Goal: Information Seeking & Learning: Learn about a topic

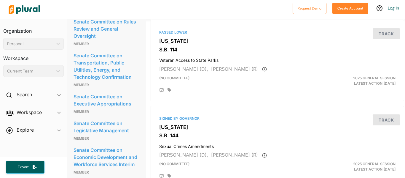
scroll to position [649, 1]
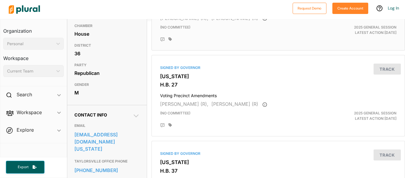
scroll to position [101, 0]
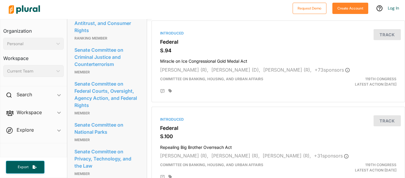
scroll to position [651, 0]
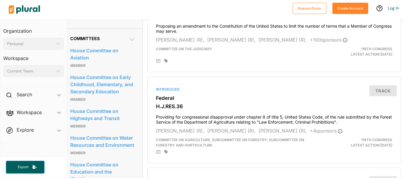
scroll to position [431, 4]
